Goal: Check status: Check status

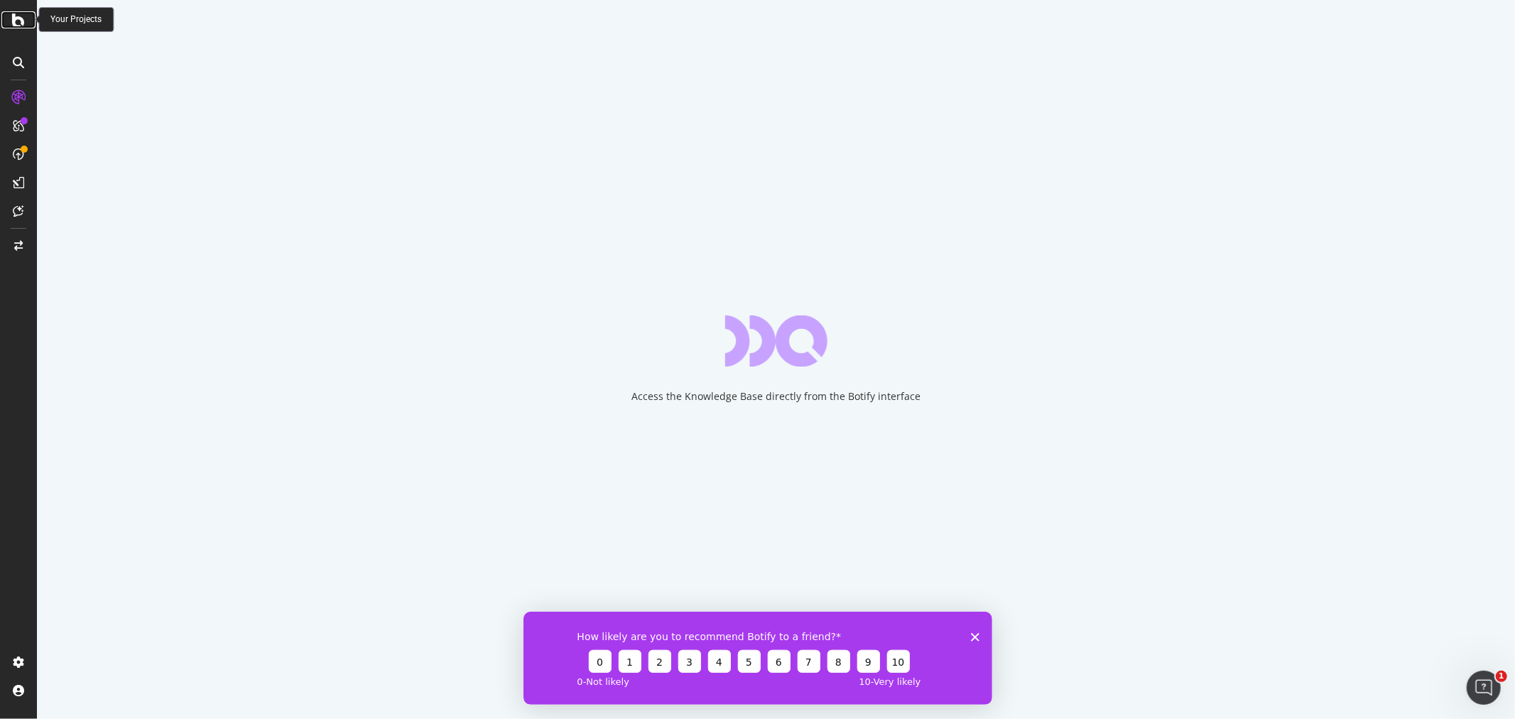
click at [17, 23] on icon at bounding box center [18, 19] width 13 height 17
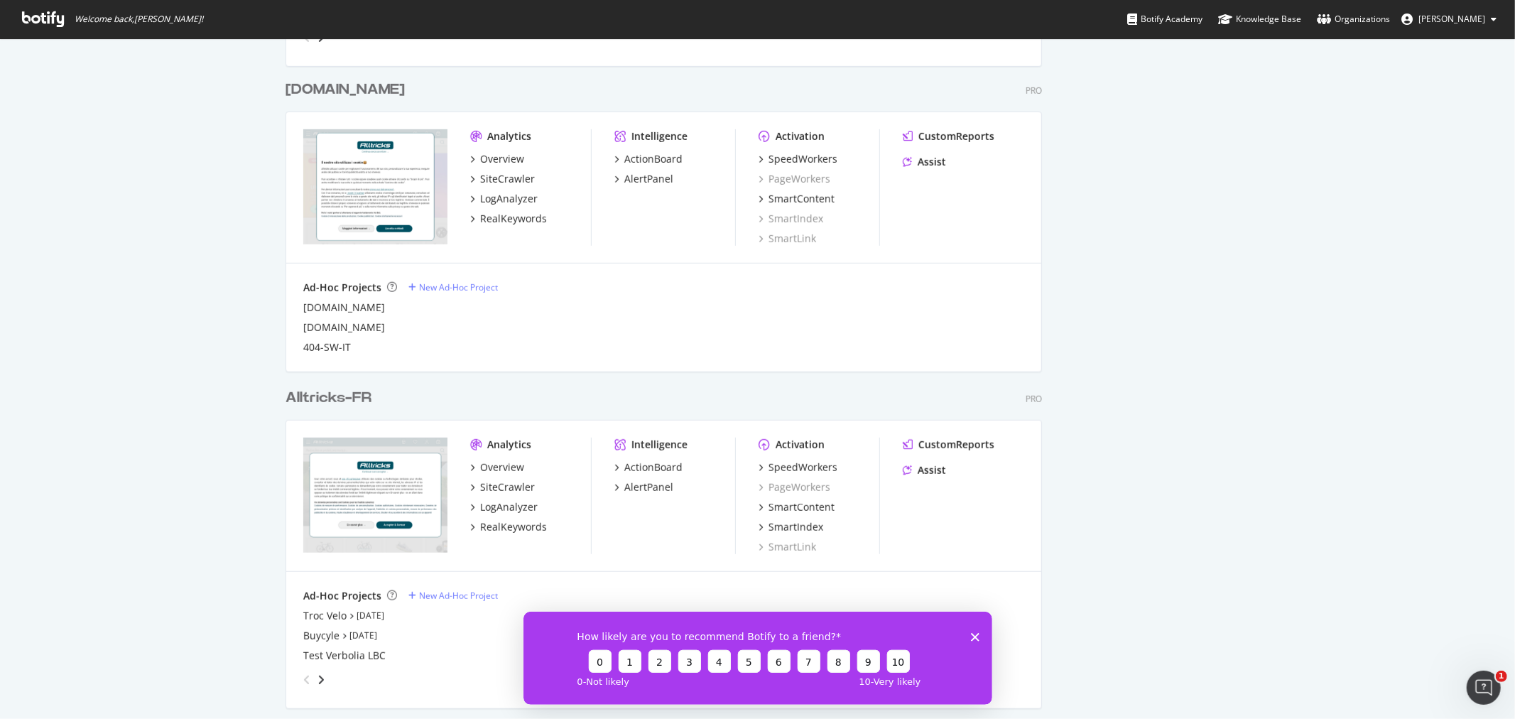
scroll to position [631, 0]
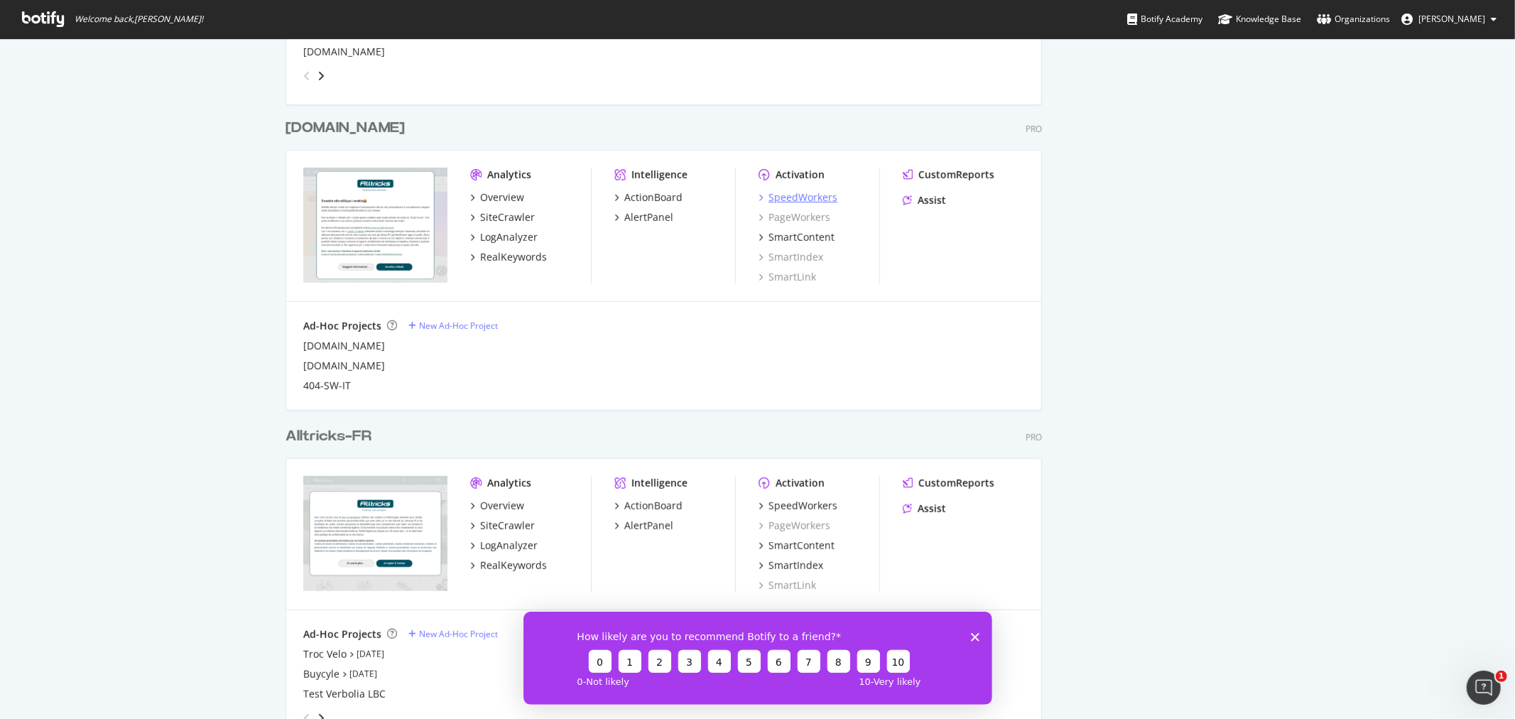
click at [779, 194] on div "SpeedWorkers" at bounding box center [802, 197] width 69 height 14
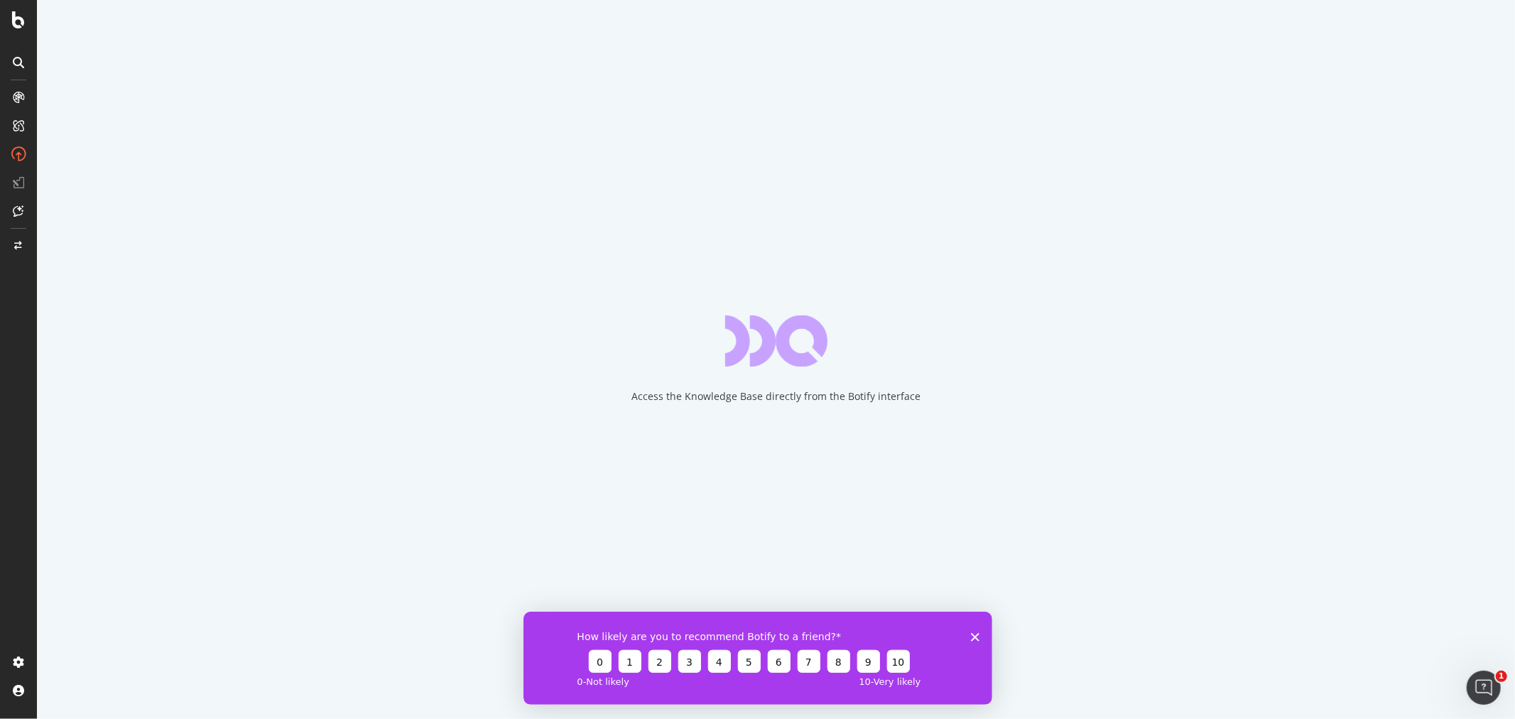
click at [973, 635] on polygon "Fermer l'enquête" at bounding box center [974, 636] width 9 height 9
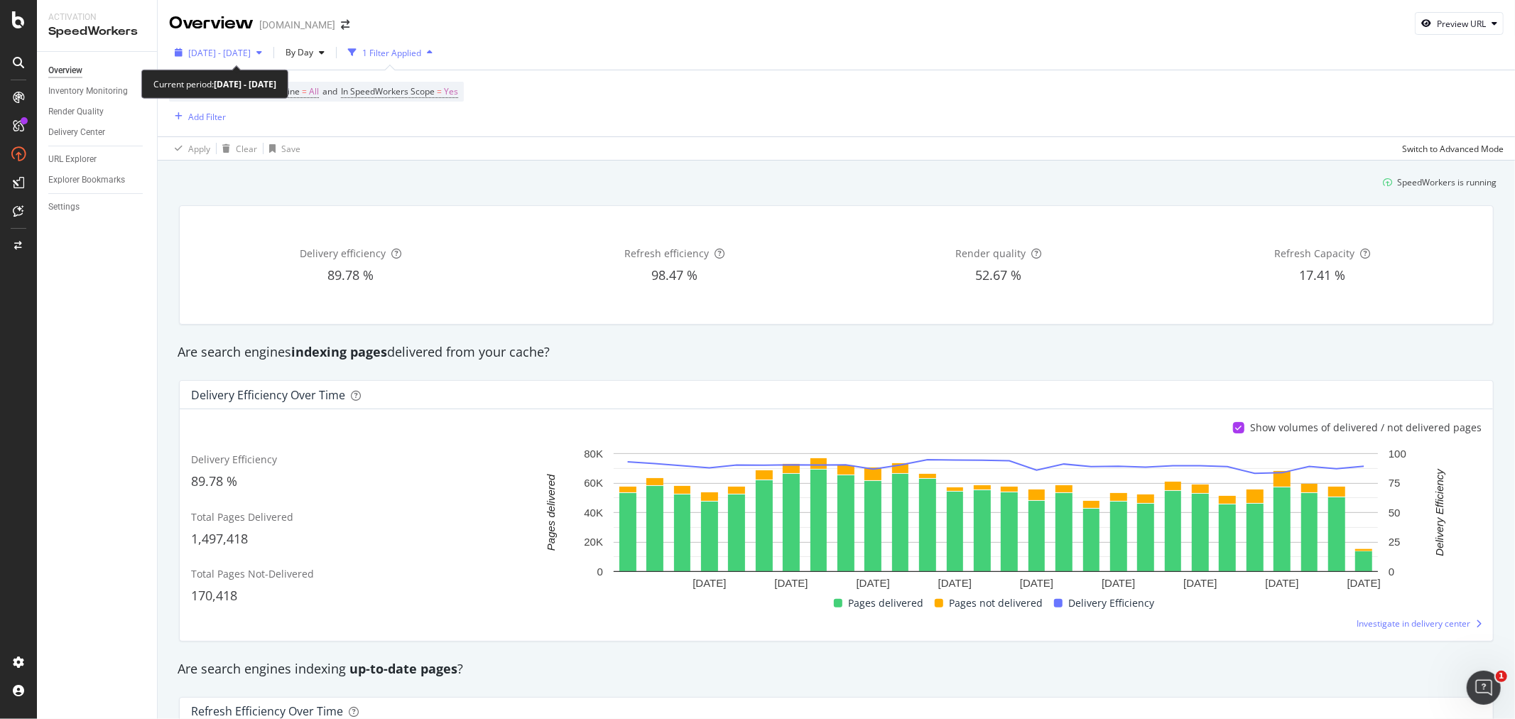
click at [220, 55] on span "[DATE] - [DATE]" at bounding box center [219, 53] width 62 height 12
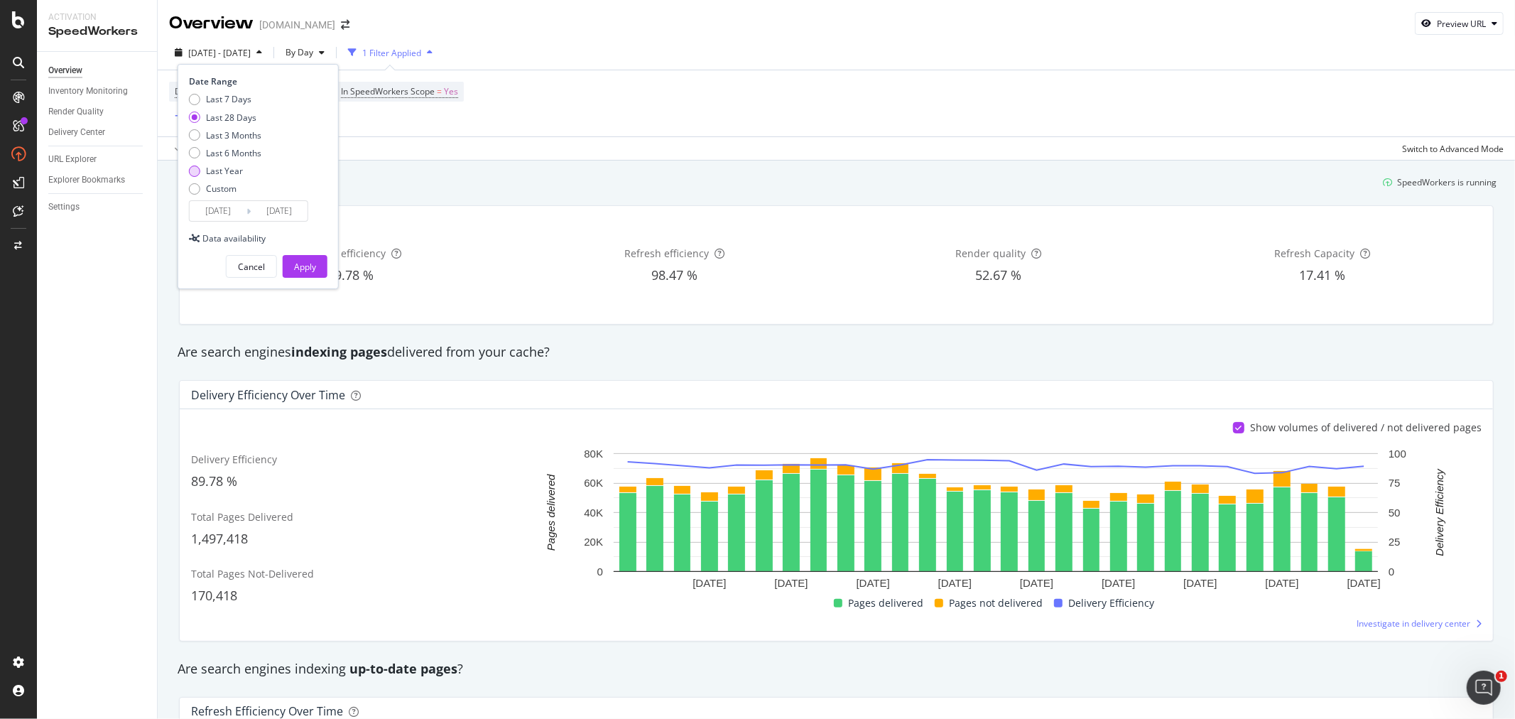
click at [224, 169] on div "Last Year" at bounding box center [224, 171] width 37 height 12
type input "[DATE]"
click at [295, 268] on div "Apply" at bounding box center [305, 267] width 22 height 12
